Goal: Find contact information: Find contact information

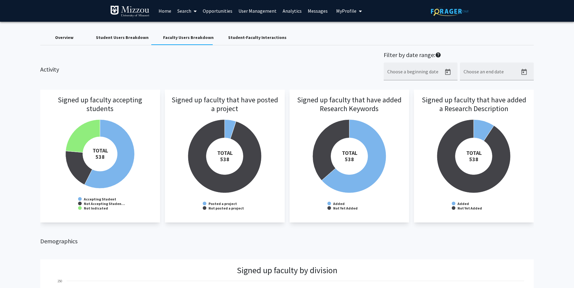
click at [163, 9] on link "Home" at bounding box center [164, 10] width 19 height 21
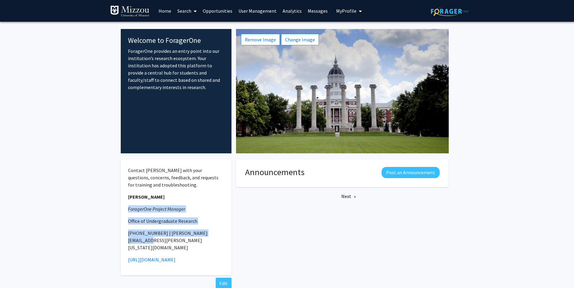
drag, startPoint x: 220, startPoint y: 234, endPoint x: 126, endPoint y: 209, distance: 96.7
click at [126, 209] on div "Contact [PERSON_NAME] with your questions, concerns, feedback, and requests for…" at bounding box center [176, 218] width 111 height 116
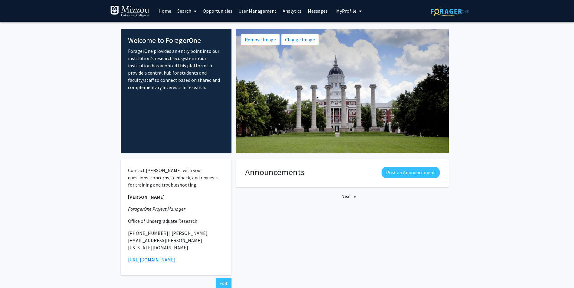
drag, startPoint x: 126, startPoint y: 209, endPoint x: 163, endPoint y: 197, distance: 38.7
click at [163, 197] on p "[PERSON_NAME]" at bounding box center [176, 197] width 96 height 7
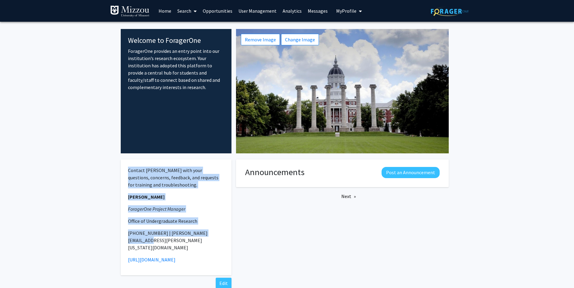
drag, startPoint x: 213, startPoint y: 234, endPoint x: 128, endPoint y: 172, distance: 105.7
click at [128, 172] on div "Contact [PERSON_NAME] with your questions, concerns, feedback, and requests for…" at bounding box center [176, 218] width 111 height 116
drag, startPoint x: 128, startPoint y: 172, endPoint x: 135, endPoint y: 176, distance: 8.0
copy div "Contact [PERSON_NAME] with your questions, concerns, feedback, and requests for…"
click at [283, 14] on link "Analytics" at bounding box center [291, 10] width 25 height 21
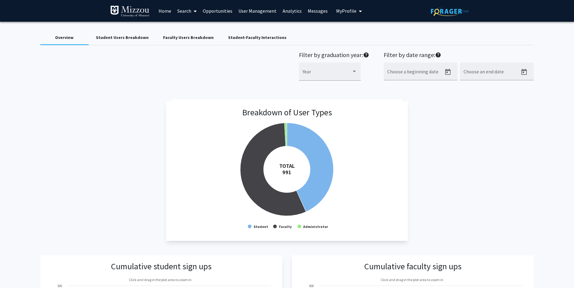
click at [183, 35] on div "Faculty Users Breakdown" at bounding box center [188, 37] width 50 height 6
